Goal: Information Seeking & Learning: Learn about a topic

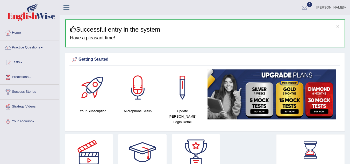
click at [34, 45] on link "Practice Questions" at bounding box center [29, 46] width 59 height 13
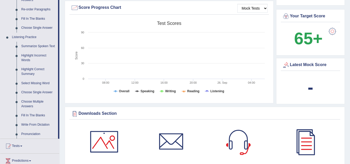
scroll to position [193, 0]
click at [38, 45] on link "Summarize Spoken Text" at bounding box center [38, 45] width 39 height 9
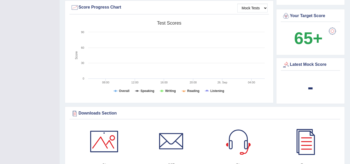
scroll to position [88, 0]
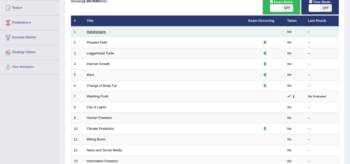
scroll to position [54, 0]
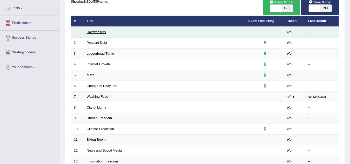
click at [100, 33] on link "Hairdressers" at bounding box center [96, 32] width 19 height 4
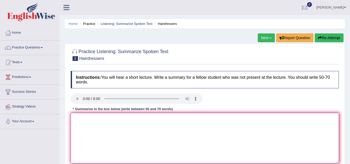
click at [144, 124] on textarea at bounding box center [205, 138] width 268 height 50
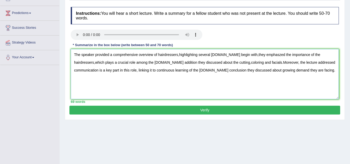
scroll to position [64, 0]
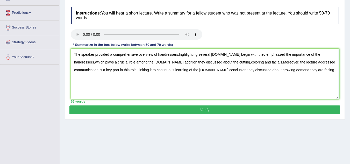
type textarea "The speaker provided a comprehensive overview of hairdressers,highlighting seve…"
click at [179, 109] on button "Verify" at bounding box center [204, 110] width 271 height 9
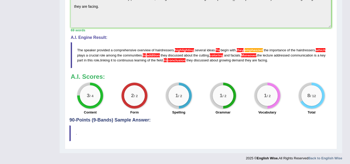
scroll to position [179, 0]
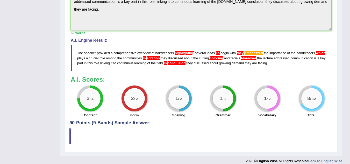
click at [191, 53] on span "highlighting" at bounding box center [184, 53] width 19 height 4
click at [187, 53] on span "highlighting" at bounding box center [184, 53] width 19 height 4
click at [217, 53] on span "To" at bounding box center [218, 53] width 4 height 4
click at [215, 52] on blockquote "The speaker provided a comprehensive overview of hairdressers , highlighting se…" at bounding box center [201, 58] width 261 height 26
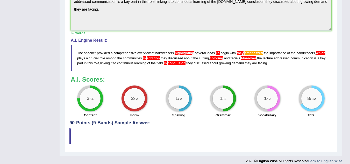
click at [218, 52] on blockquote "The speaker provided a comprehensive overview of hairdressers , highlighting se…" at bounding box center [201, 58] width 261 height 26
click at [218, 52] on span "To" at bounding box center [218, 53] width 4 height 4
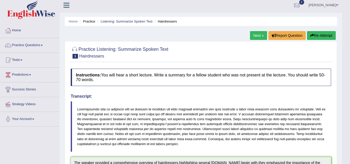
scroll to position [0, 0]
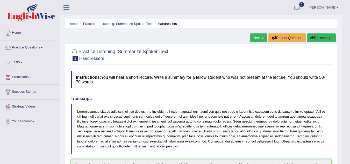
click at [257, 39] on link "Next »" at bounding box center [258, 37] width 17 height 9
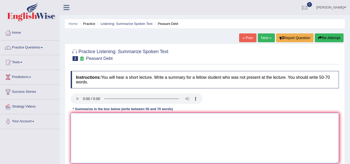
click at [86, 128] on textarea at bounding box center [205, 138] width 268 height 50
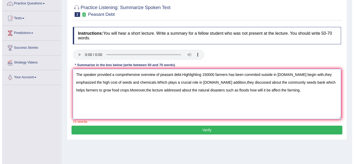
scroll to position [45, 0]
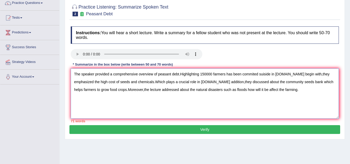
click at [218, 89] on textarea "The speaker provided a comprehensive overview of peasant debt.Highlighting 1500…" at bounding box center [205, 93] width 268 height 50
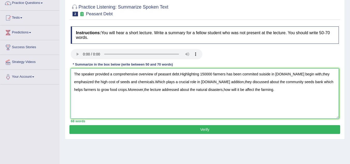
type textarea "The speaker provided a comprehensive overview of peasant debt.Highlighting 1500…"
click at [183, 130] on button "Verify" at bounding box center [204, 129] width 271 height 9
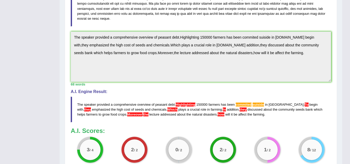
scroll to position [189, 0]
